Goal: Transaction & Acquisition: Obtain resource

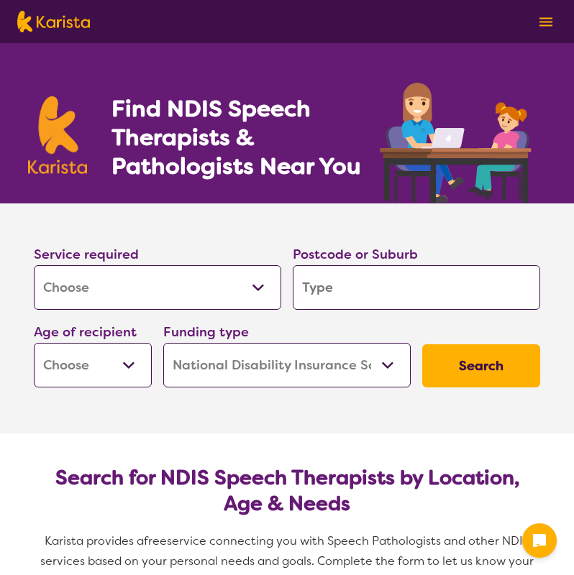
select select "[MEDICAL_DATA]"
select select "NDIS"
select select "[MEDICAL_DATA]"
select select "NDIS"
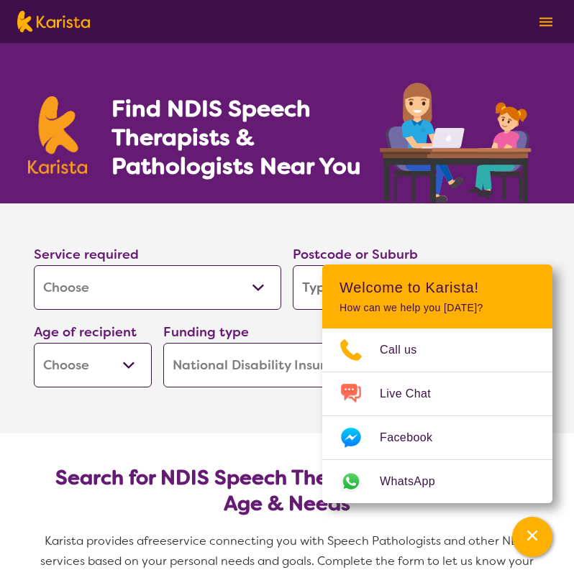
click at [71, 245] on div "Service required Allied Health Assistant Assessment ([MEDICAL_DATA] or [MEDICAL…" at bounding box center [157, 277] width 247 height 66
click at [67, 241] on div "Service required Allied Health Assistant Assessment ([MEDICAL_DATA] or [MEDICAL…" at bounding box center [157, 277] width 259 height 78
click at [308, 276] on input "search" at bounding box center [416, 287] width 247 height 45
type input "C"
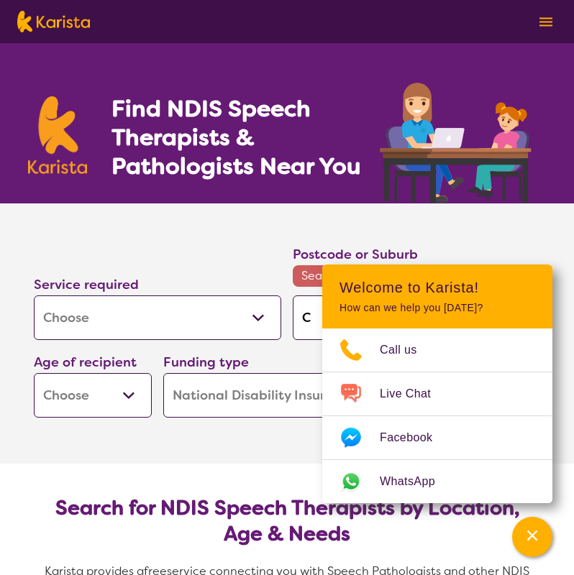
type input "Cr"
type input "Cro"
type input "Crou"
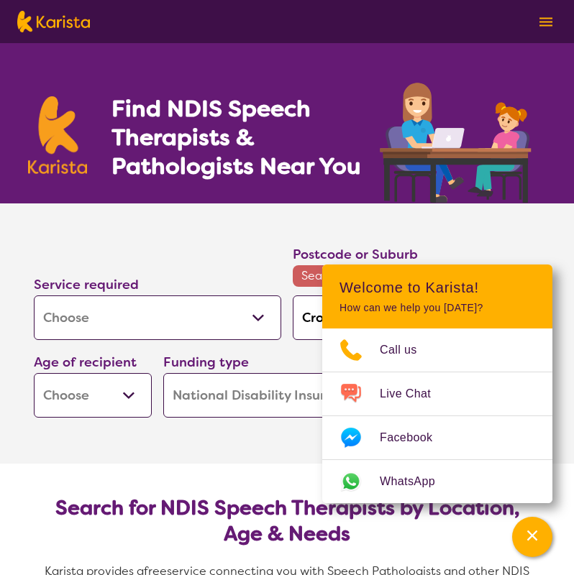
type input "Crou"
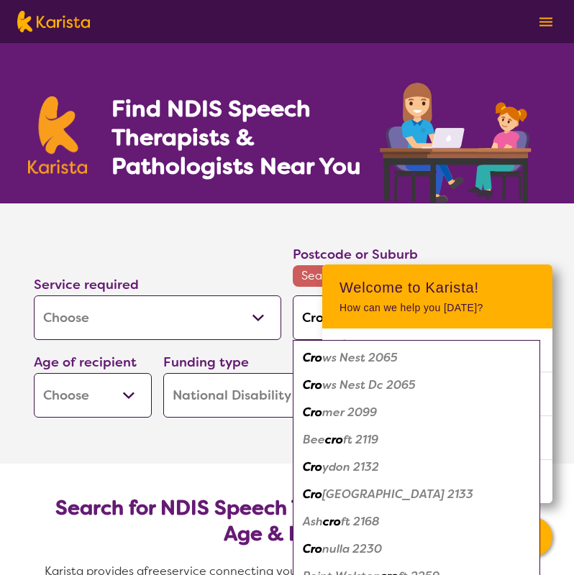
type input "Cro"
type input "Cron"
type input "Cronu"
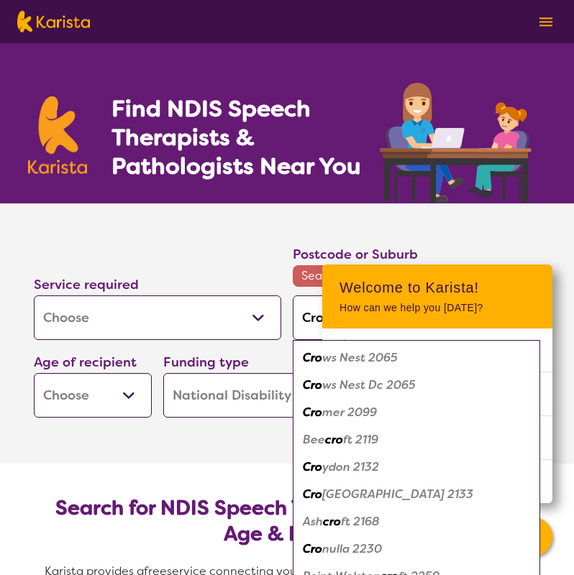
type input "Cronu"
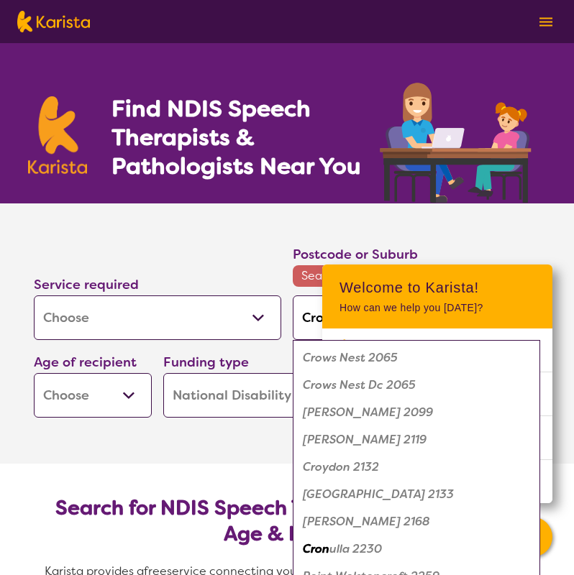
type input "Cronul"
type input "Cronull"
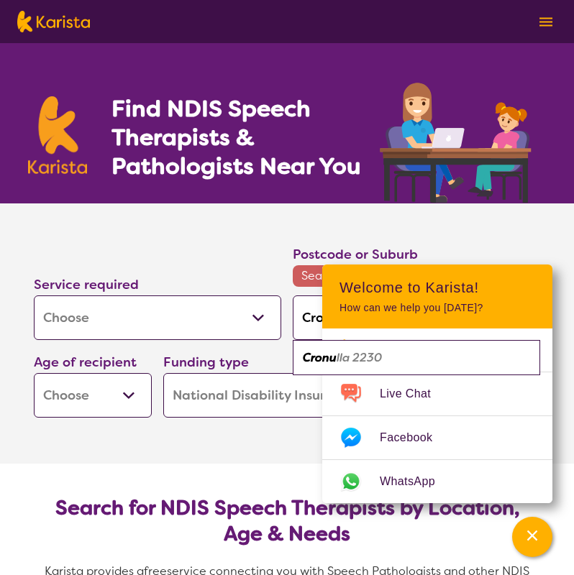
type input "Cronulla"
click at [328, 368] on div "Cronulla 2230" at bounding box center [416, 357] width 233 height 27
type input "2230"
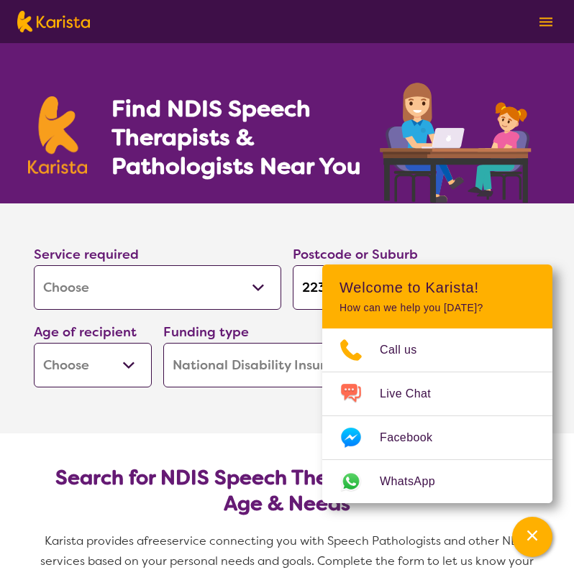
click at [436, 241] on div "Postcode or Suburb 2230" at bounding box center [416, 277] width 259 height 78
drag, startPoint x: 183, startPoint y: 362, endPoint x: 96, endPoint y: 371, distance: 86.8
click at [93, 371] on div "Service required Allied Health Assistant Assessment ([MEDICAL_DATA] or [MEDICAL…" at bounding box center [286, 315] width 517 height 155
select select "EC"
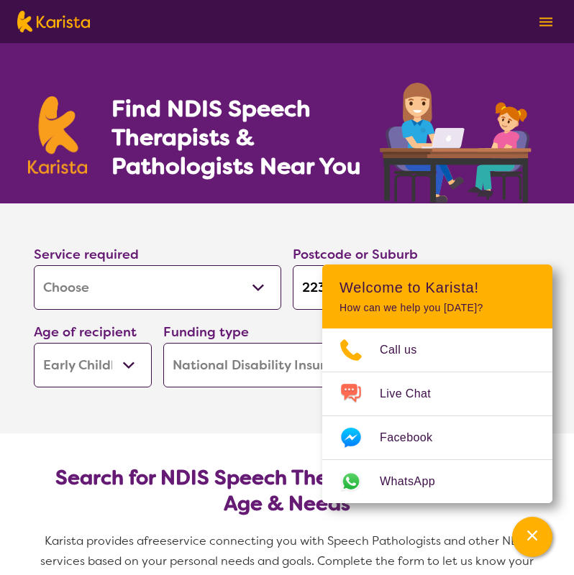
click at [240, 422] on section "Service required Allied Health Assistant Assessment ([MEDICAL_DATA] or [MEDICAL…" at bounding box center [287, 318] width 574 height 230
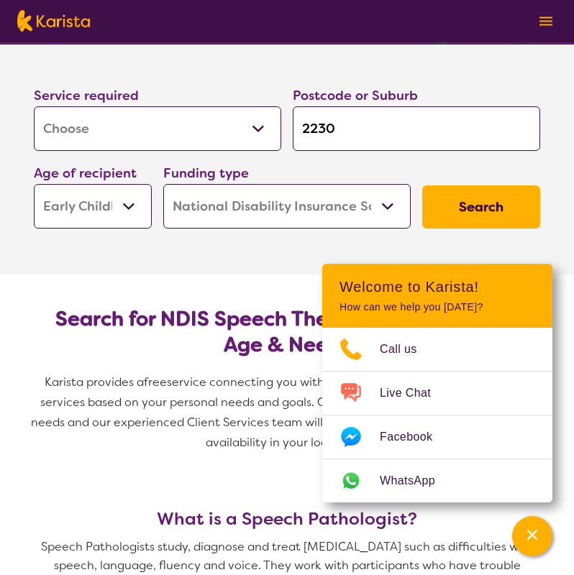
scroll to position [164, 0]
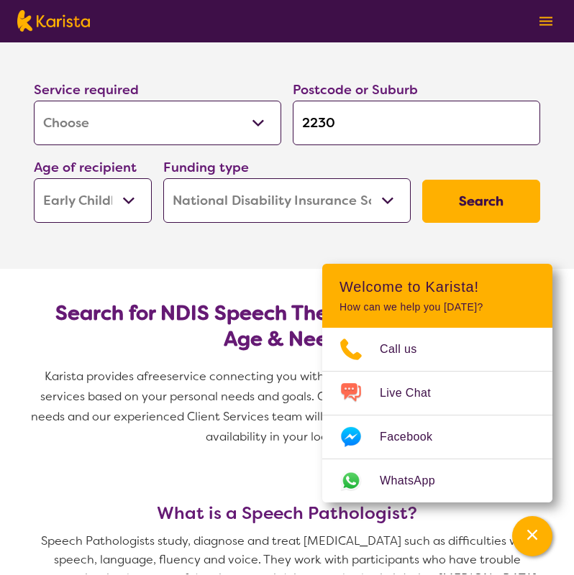
click at [502, 206] on button "Search" at bounding box center [481, 201] width 118 height 43
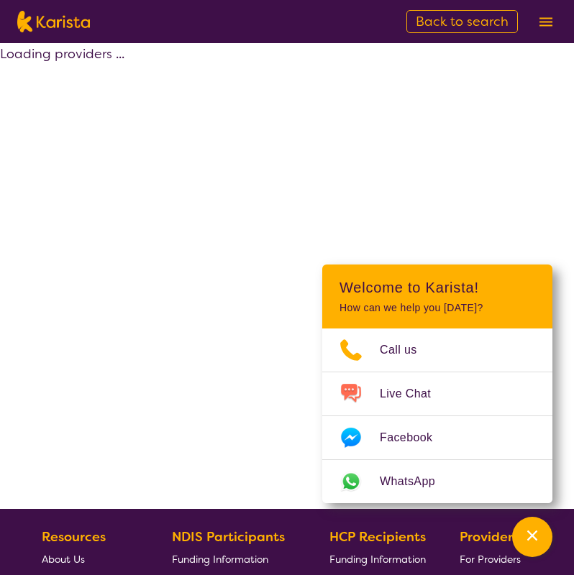
select select "by_score"
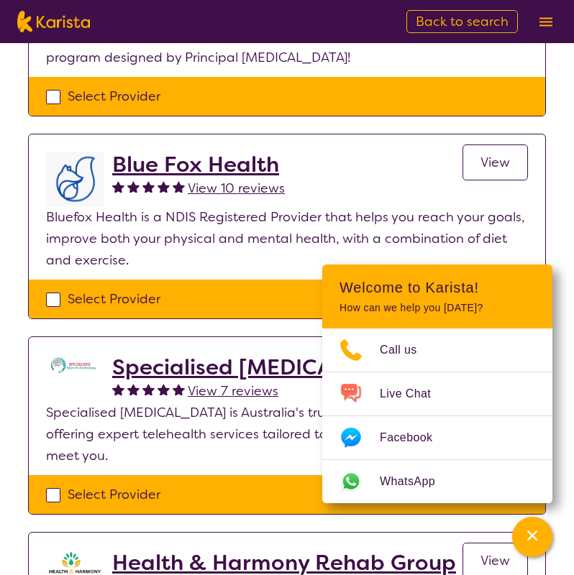
scroll to position [272, 0]
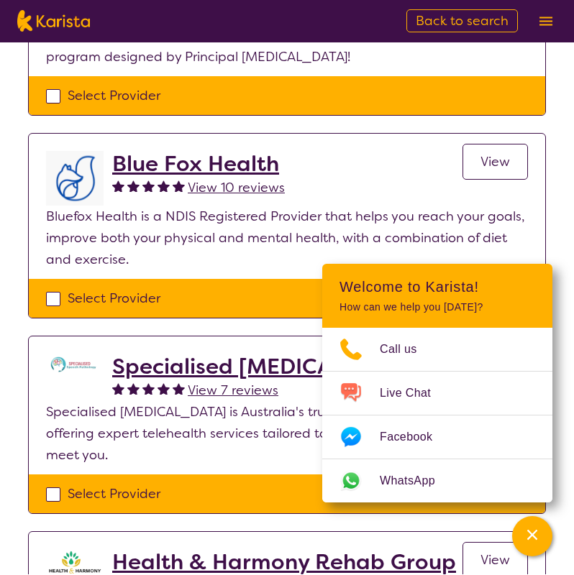
click at [230, 163] on h2 "Blue Fox Health" at bounding box center [198, 165] width 172 height 26
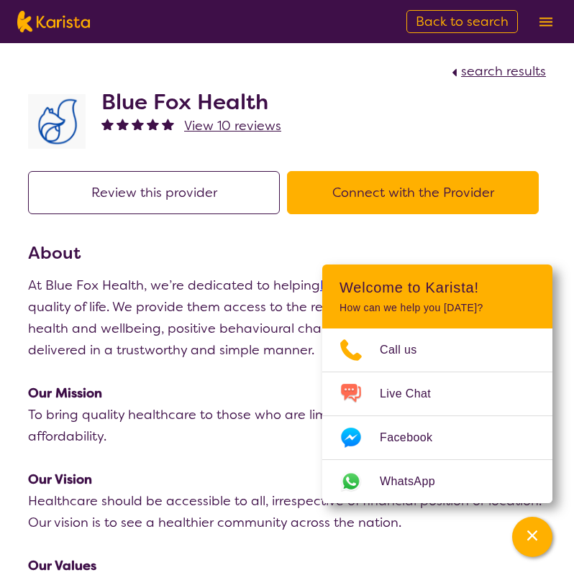
click at [362, 190] on button "Connect with the Provider" at bounding box center [413, 192] width 252 height 43
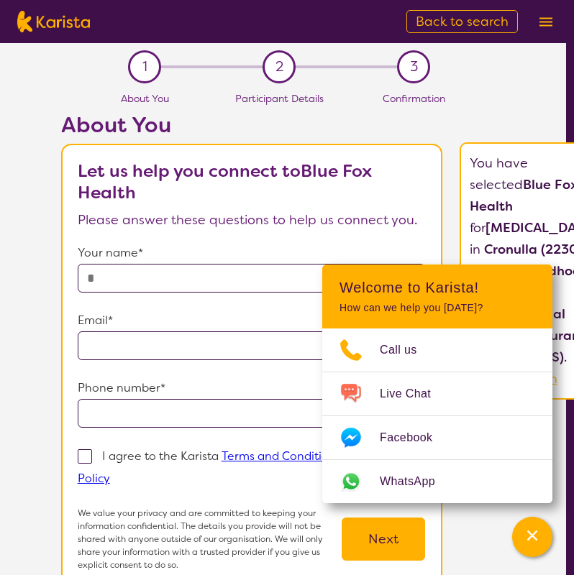
scroll to position [0, 8]
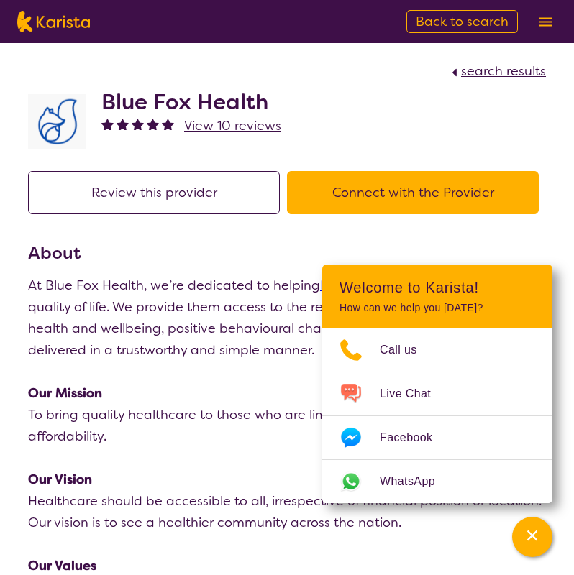
select select "by_score"
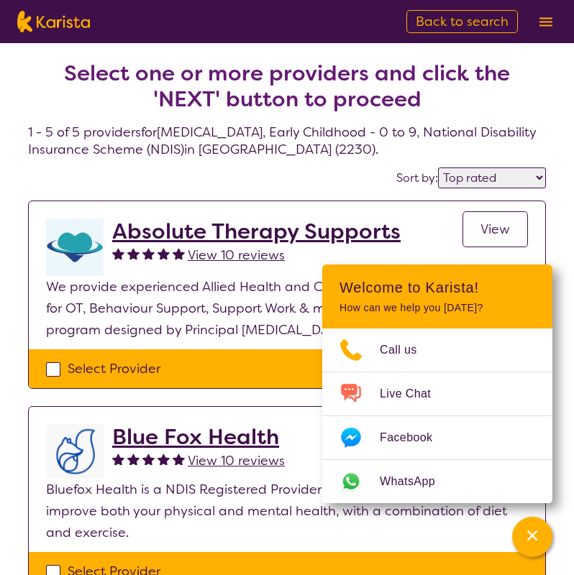
select select "[MEDICAL_DATA]"
select select "EC"
select select "NDIS"
select select "[MEDICAL_DATA]"
select select "EC"
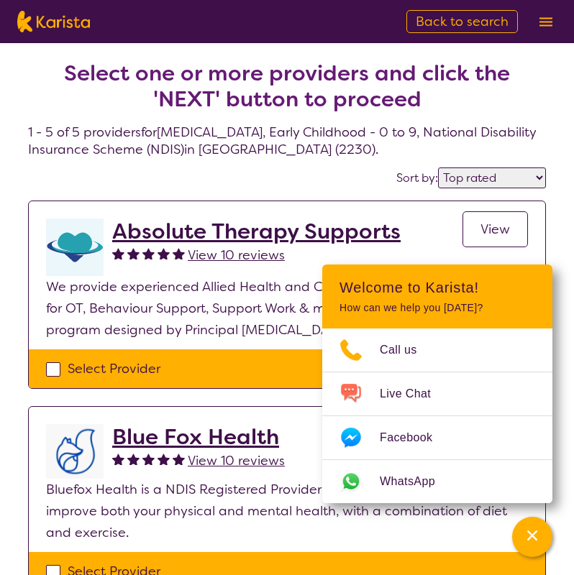
select select "NDIS"
